Goal: Task Accomplishment & Management: Use online tool/utility

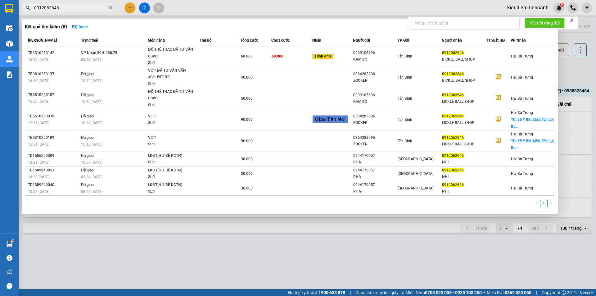
click at [73, 8] on input "0912062646" at bounding box center [70, 7] width 73 height 7
type input "0869627207"
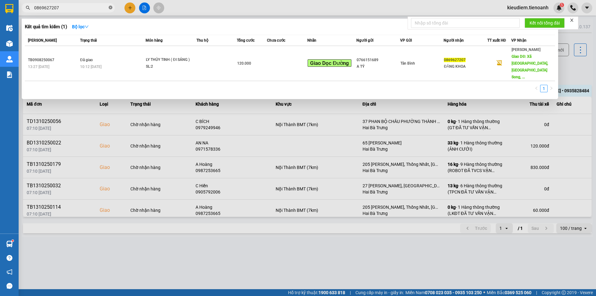
click at [111, 8] on icon "close-circle" at bounding box center [111, 8] width 4 height 4
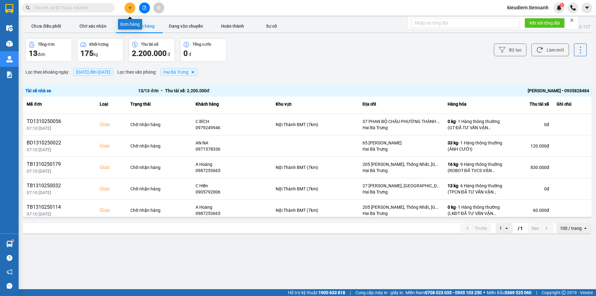
click at [131, 10] on button at bounding box center [130, 7] width 11 height 11
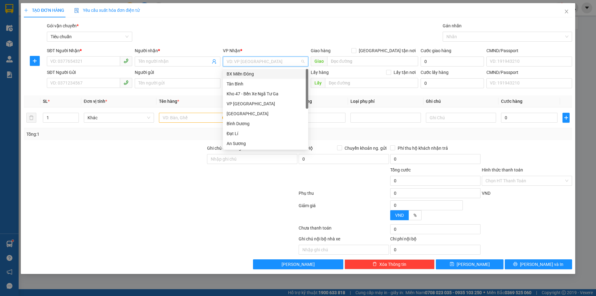
click at [236, 65] on input "search" at bounding box center [264, 61] width 74 height 9
click at [235, 85] on div "Tân Bình" at bounding box center [266, 83] width 78 height 7
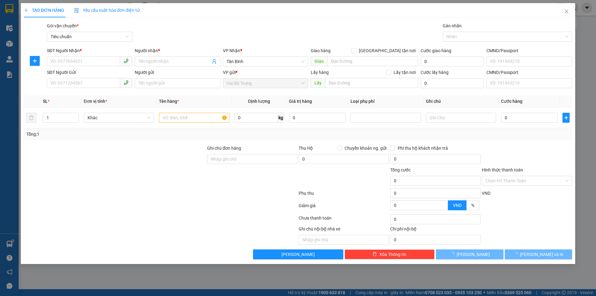
click at [163, 177] on div at bounding box center [114, 177] width 183 height 22
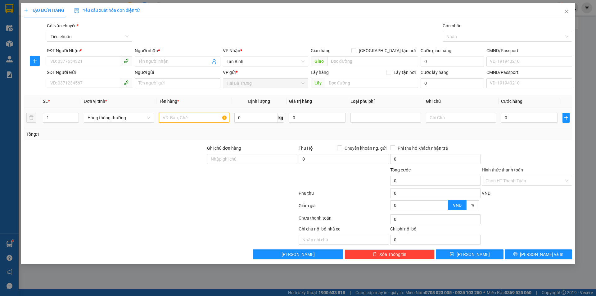
click at [187, 118] on input "text" at bounding box center [194, 118] width 70 height 10
click at [175, 133] on div "Tổng: 1" at bounding box center [128, 134] width 204 height 7
click at [169, 140] on div "Transit Pickup Surcharge Ids Transit Deliver Surcharge Ids Transit Deliver Surc…" at bounding box center [298, 140] width 548 height 237
click at [564, 16] on span "Close" at bounding box center [566, 11] width 17 height 17
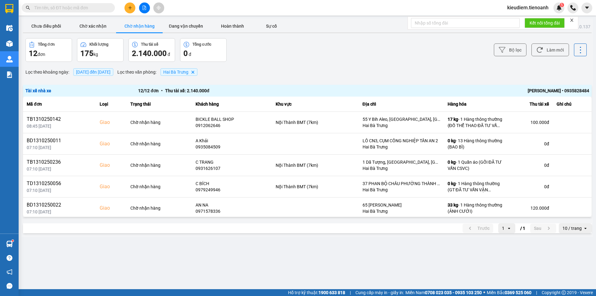
click at [76, 10] on input "text" at bounding box center [70, 7] width 73 height 7
